Goal: Register for event/course

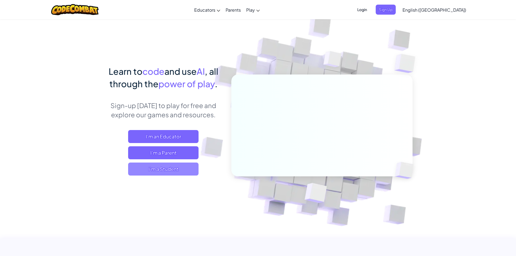
click at [141, 169] on span "I'm a Student" at bounding box center [163, 169] width 70 height 13
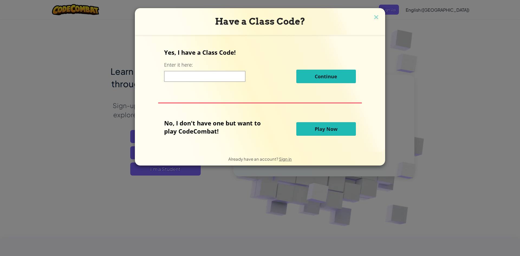
click at [234, 78] on input at bounding box center [204, 76] width 81 height 11
click at [168, 65] on div "Yes, I have a Class Code! Enter it here: Continue No, I don't have one but want…" at bounding box center [259, 93] width 239 height 106
click at [173, 83] on div "Continue" at bounding box center [260, 77] width 192 height 14
click at [192, 41] on div "Yes, I have a Class Code! Enter it here: Continue No, I don't have one but want…" at bounding box center [259, 93] width 239 height 106
click at [191, 66] on label "Enter it here:" at bounding box center [178, 64] width 29 height 7
